Goal: Information Seeking & Learning: Learn about a topic

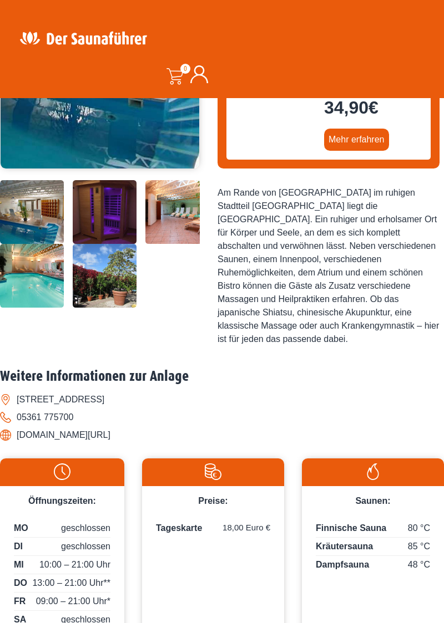
scroll to position [285, 0]
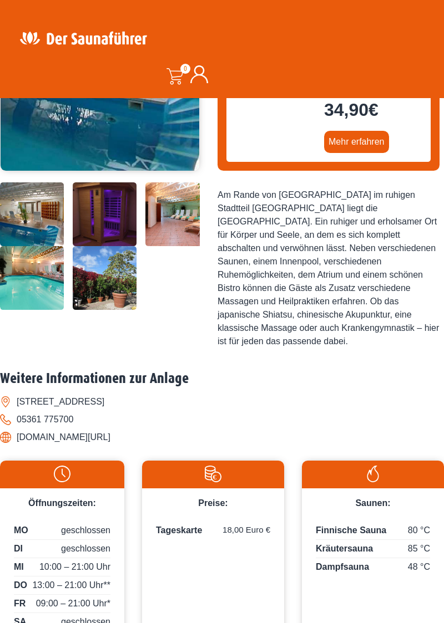
click at [175, 220] on img at bounding box center [177, 214] width 64 height 64
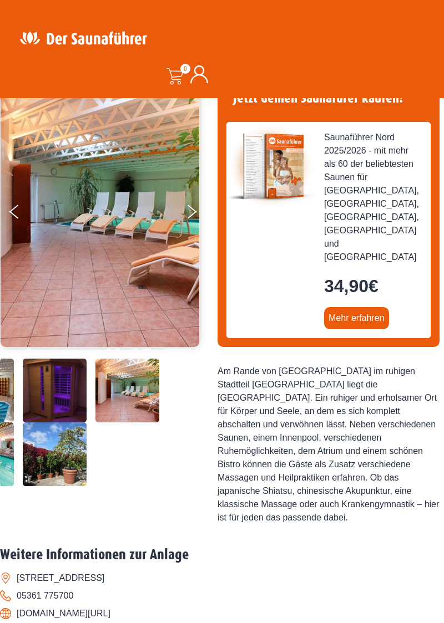
scroll to position [109, 0]
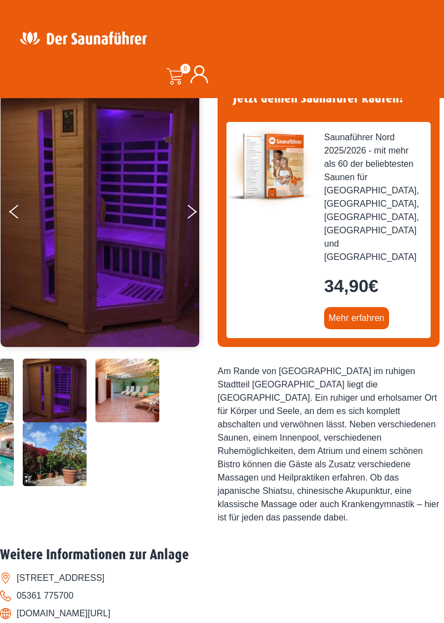
click at [200, 217] on button "Next" at bounding box center [199, 214] width 28 height 28
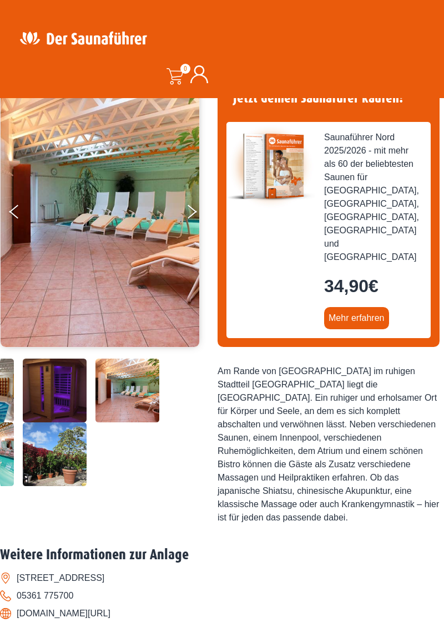
click at [195, 215] on button "Next" at bounding box center [199, 214] width 28 height 28
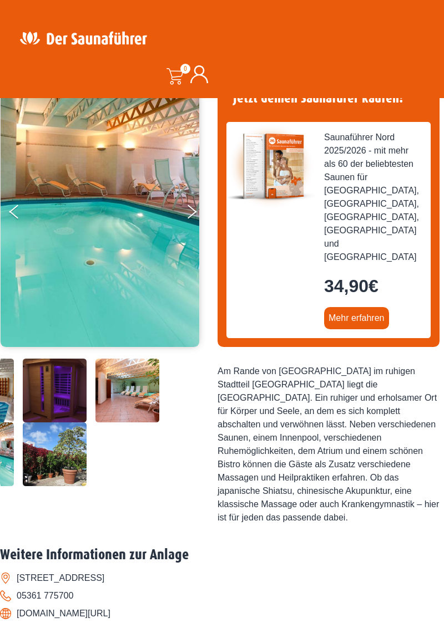
click at [197, 218] on button "Next" at bounding box center [199, 214] width 28 height 28
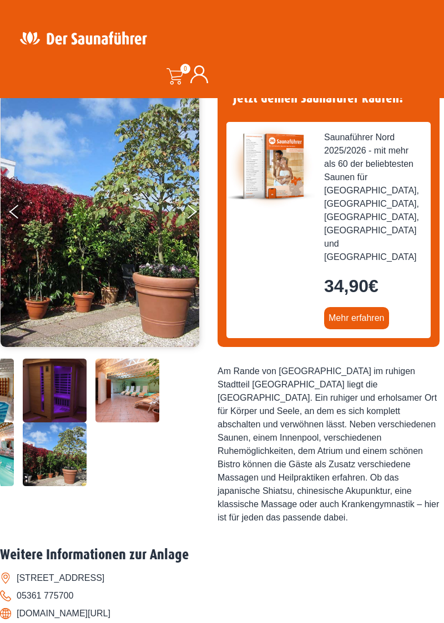
click at [195, 216] on button "Next" at bounding box center [199, 214] width 28 height 28
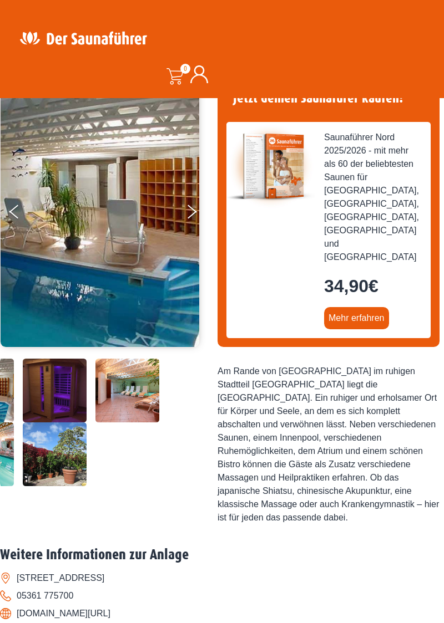
click at [197, 215] on button "Next" at bounding box center [199, 214] width 28 height 28
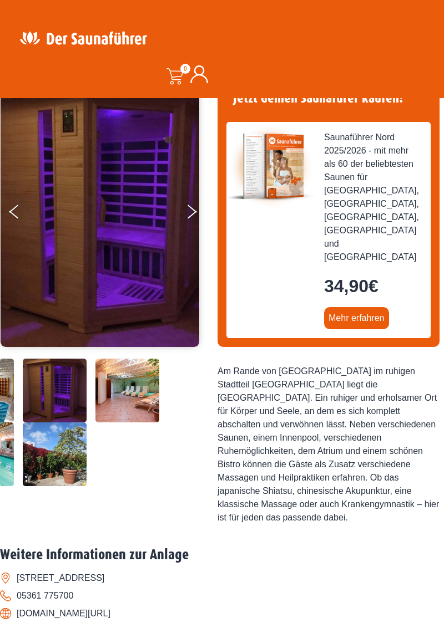
click at [192, 209] on icon "Next" at bounding box center [191, 209] width 9 height 8
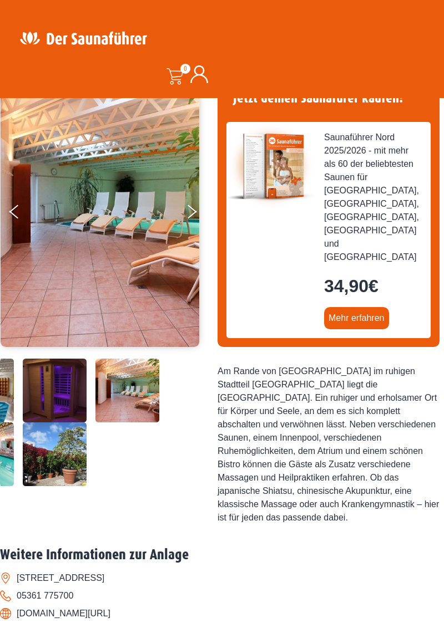
click at [198, 214] on button "Next" at bounding box center [199, 214] width 28 height 28
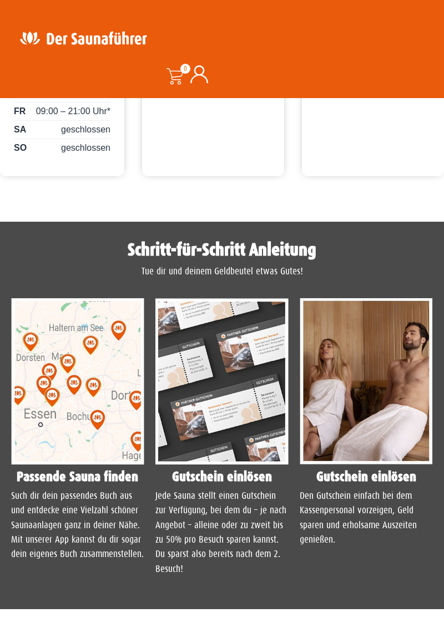
scroll to position [789, 0]
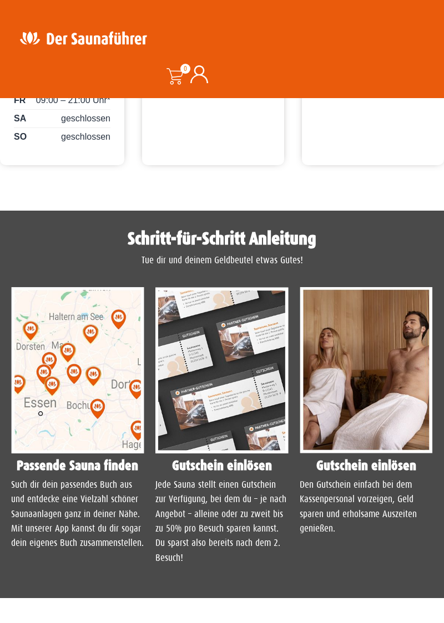
click at [308, 230] on h1 "Schritt-für-Schritt Anleitung" at bounding box center [222, 239] width 433 height 18
click at [286, 253] on div "Tue dir und deinem Geldbeutel etwas Gutes!" at bounding box center [222, 264] width 433 height 23
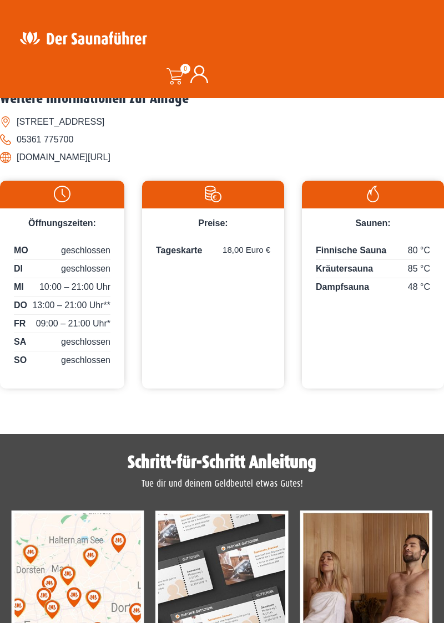
scroll to position [566, 0]
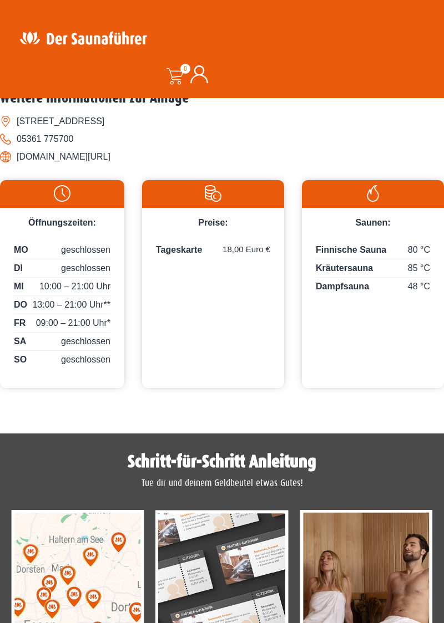
click at [100, 298] on span "13:00 – 21:00 Uhr**" at bounding box center [71, 304] width 78 height 13
click at [367, 402] on body "Kostenloser Versand in ganz [GEOGRAPHIC_DATA] - im 20. Jahr für dich da - Siche…" at bounding box center [222, 411] width 444 height 1955
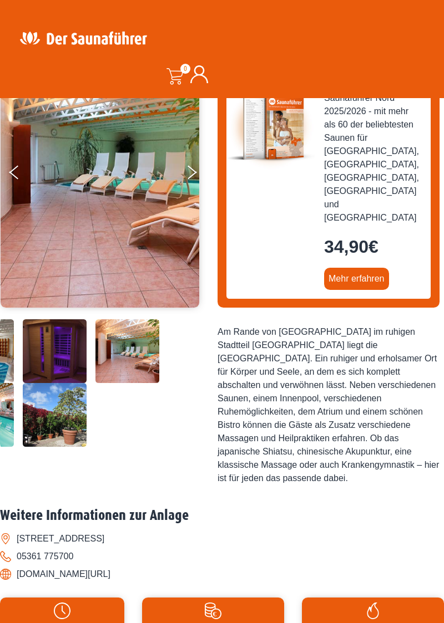
scroll to position [0, 0]
